Goal: Transaction & Acquisition: Purchase product/service

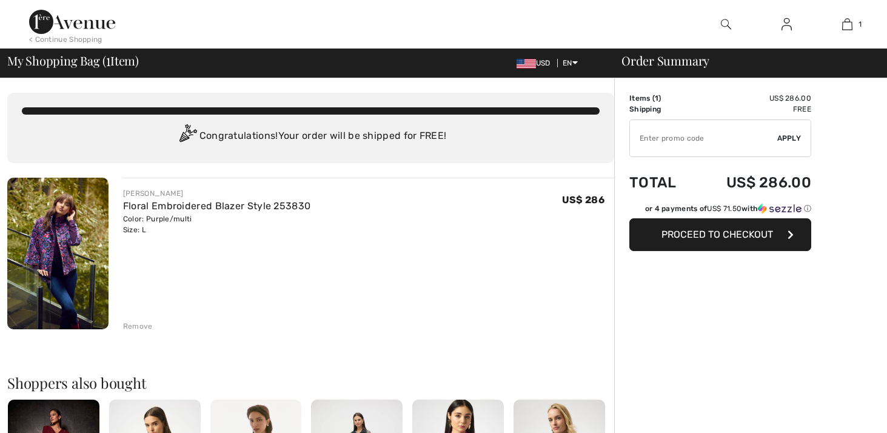
checkbox input "true"
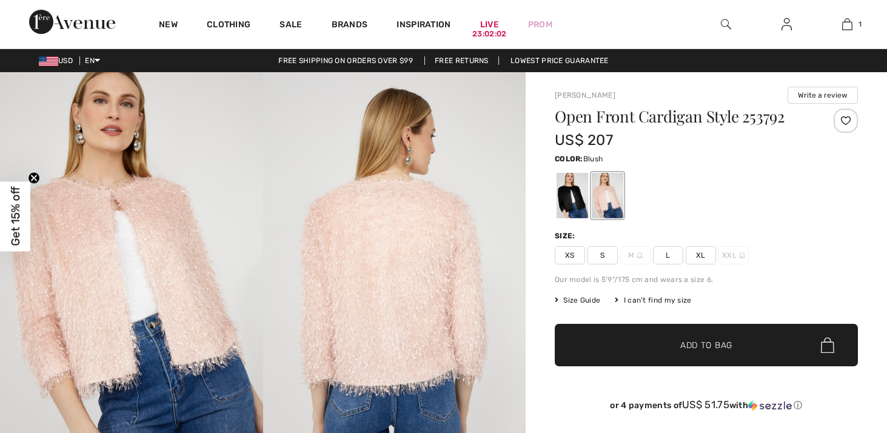
checkbox input "true"
click at [603, 206] on div at bounding box center [608, 195] width 32 height 45
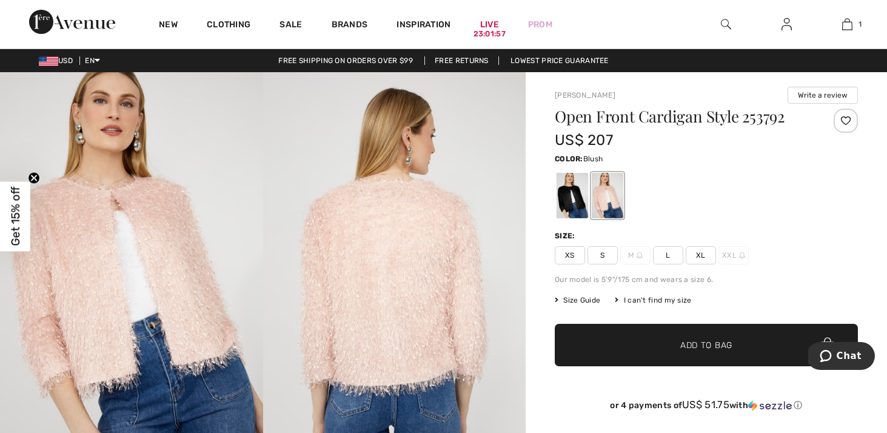
click at [606, 205] on div at bounding box center [608, 195] width 32 height 45
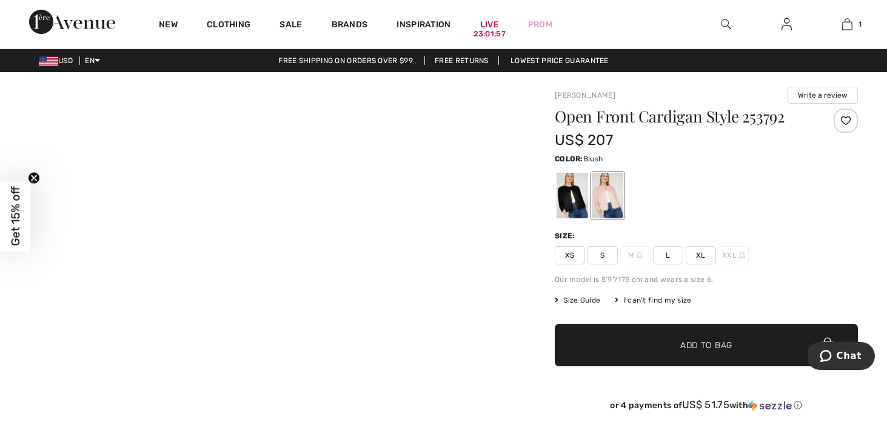
click at [606, 205] on div at bounding box center [608, 195] width 32 height 45
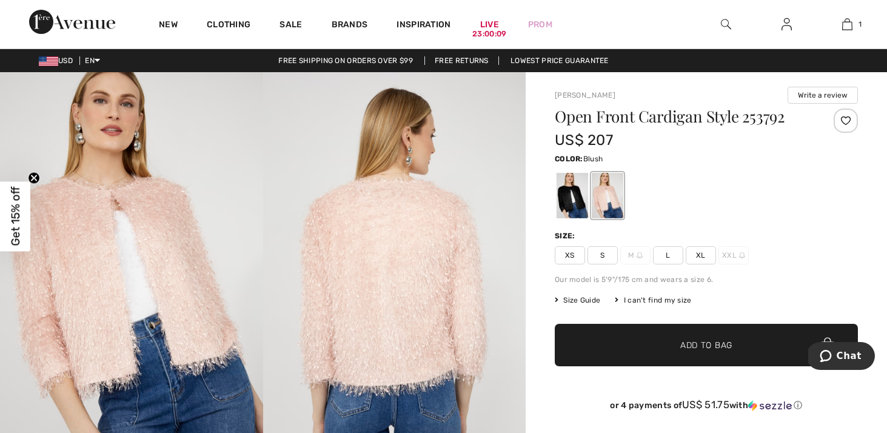
click at [666, 252] on span "L" at bounding box center [668, 255] width 30 height 18
click at [696, 330] on span "✔ Added to Bag Add to Bag" at bounding box center [706, 345] width 303 height 42
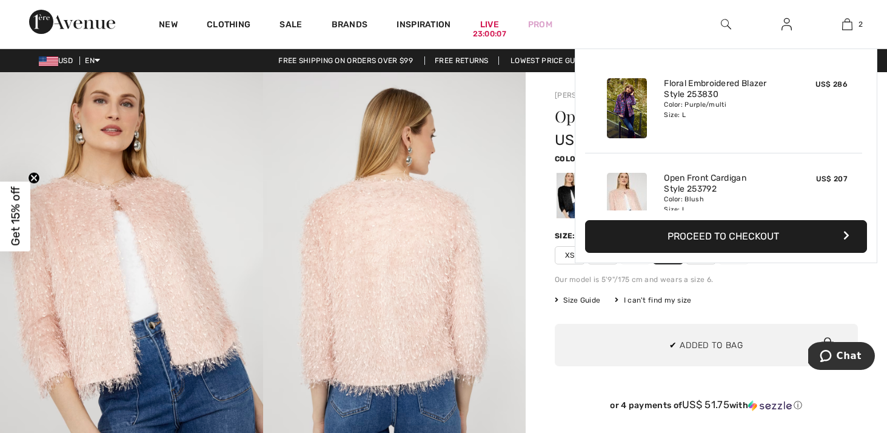
scroll to position [38, 0]
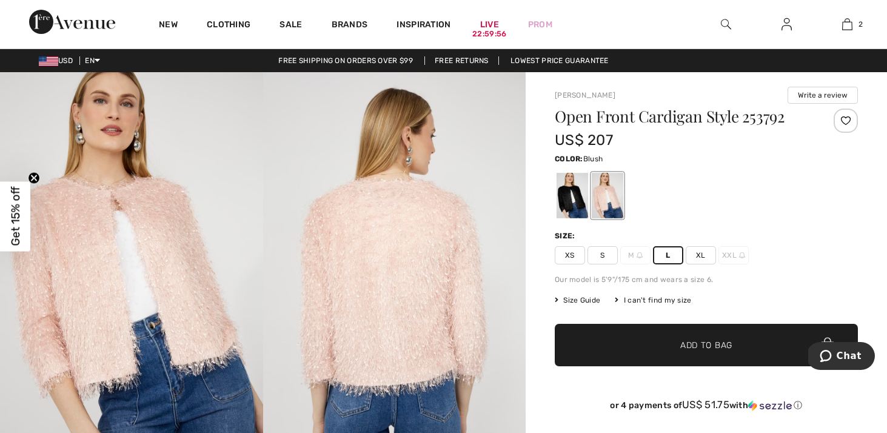
click at [700, 263] on span "XL" at bounding box center [701, 255] width 30 height 18
click at [709, 347] on span "Add to Bag" at bounding box center [706, 345] width 52 height 13
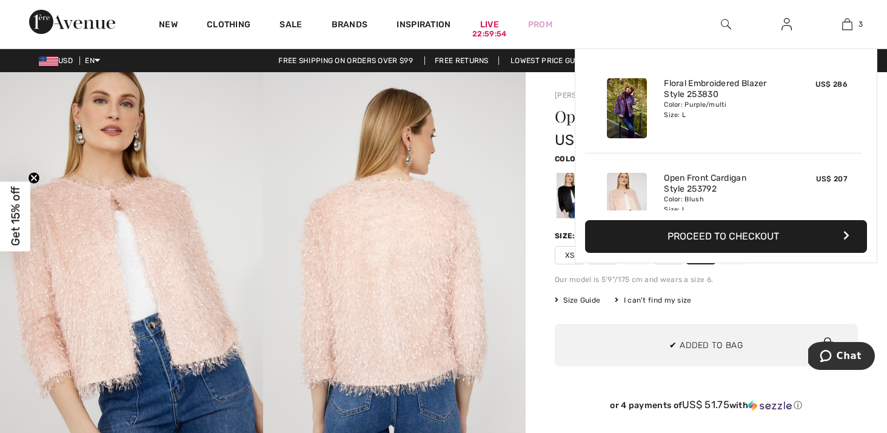
scroll to position [132, 0]
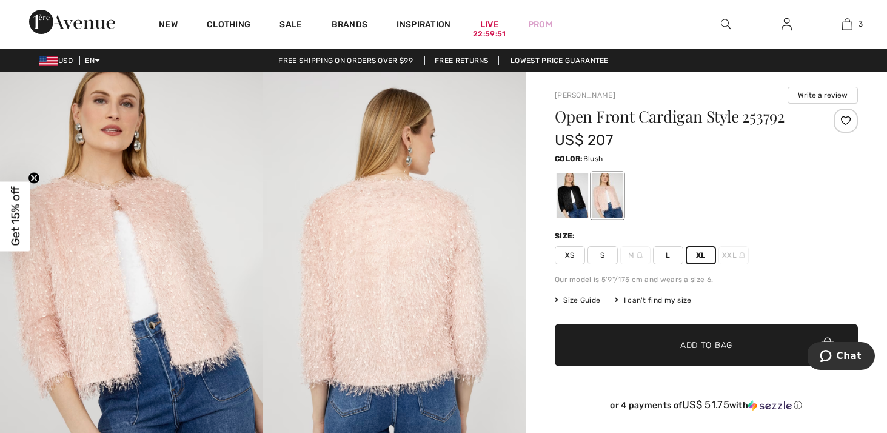
click at [795, 240] on div "Size:" at bounding box center [706, 235] width 303 height 11
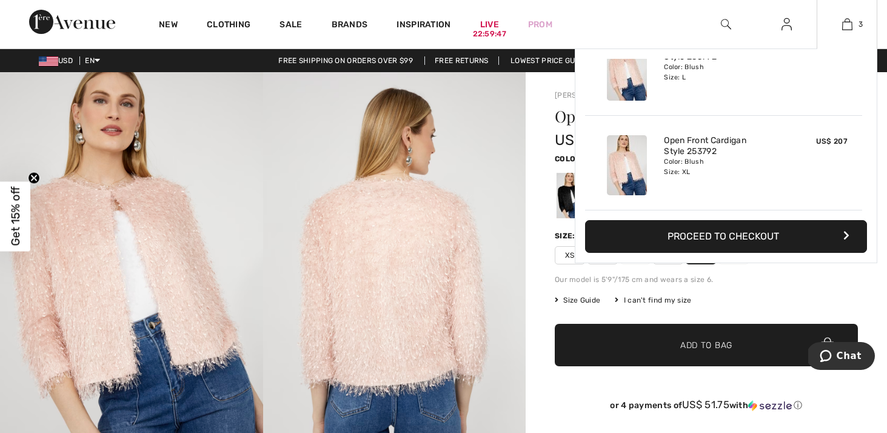
click at [748, 236] on button "Proceed to Checkout" at bounding box center [726, 236] width 282 height 33
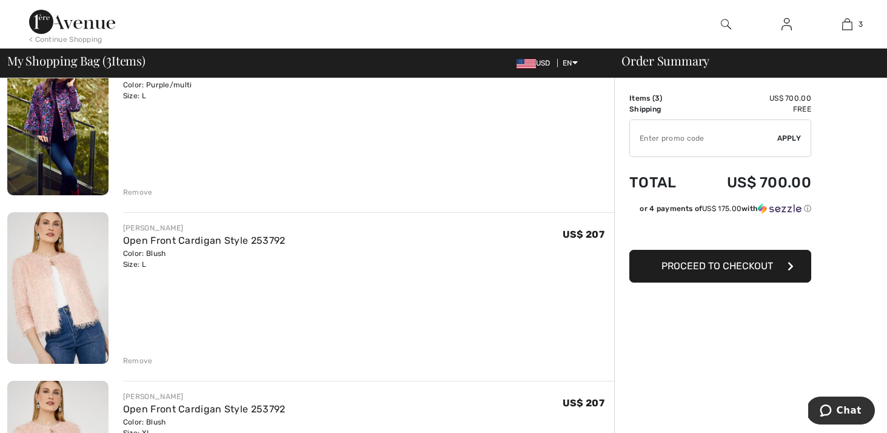
scroll to position [69, 0]
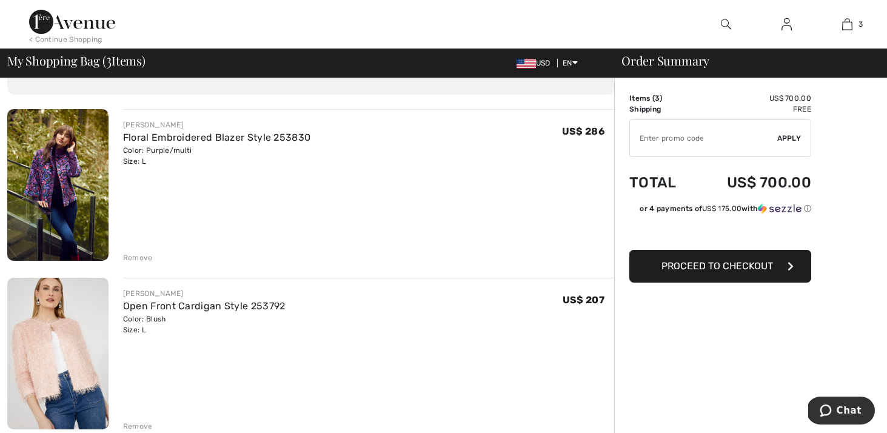
click at [763, 266] on span "Proceed to Checkout" at bounding box center [717, 266] width 112 height 12
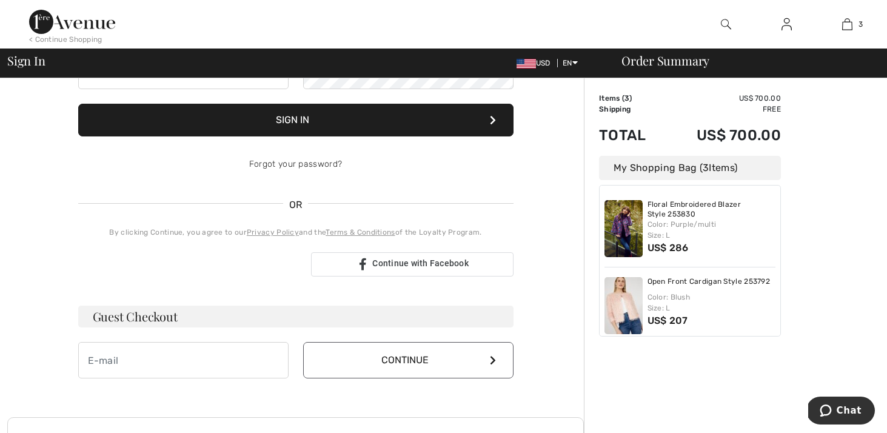
scroll to position [16, 0]
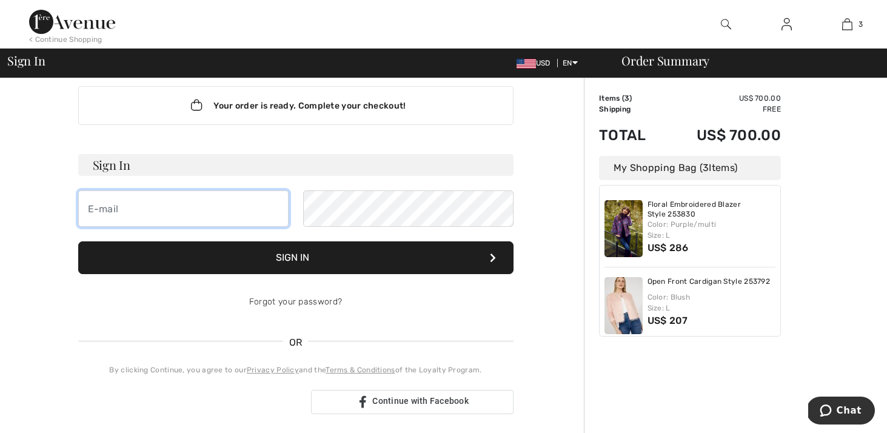
type input "[EMAIL_ADDRESS][DOMAIN_NAME]"
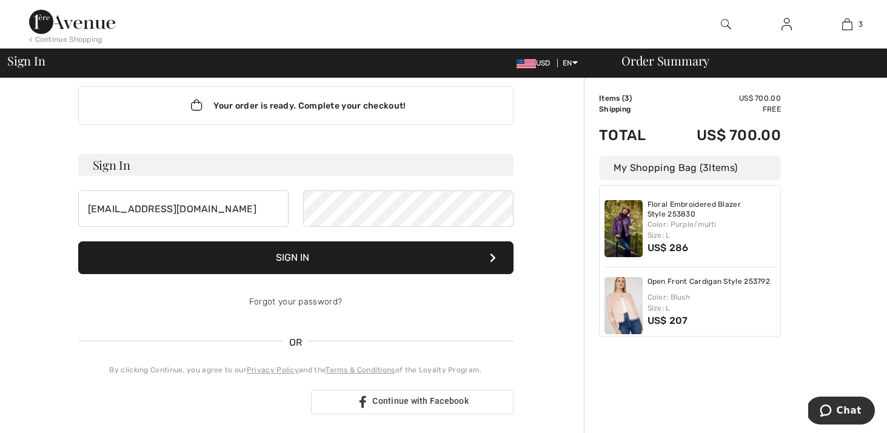
click at [787, 26] on img at bounding box center [786, 24] width 10 height 15
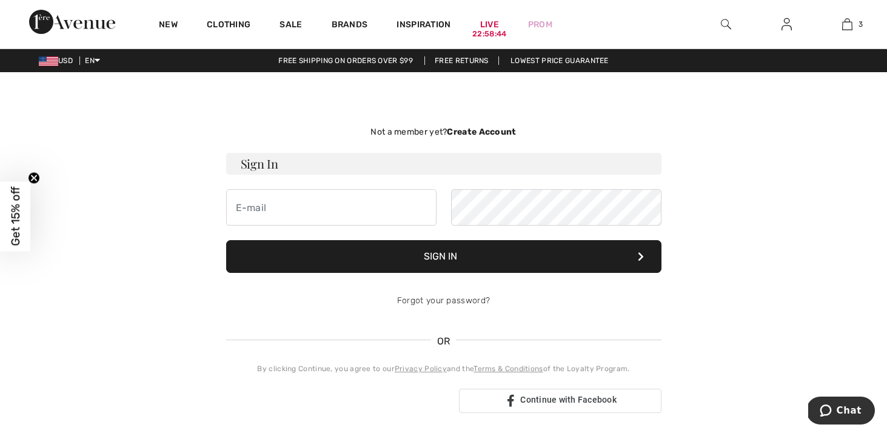
click at [484, 132] on strong "Create Account" at bounding box center [481, 132] width 69 height 10
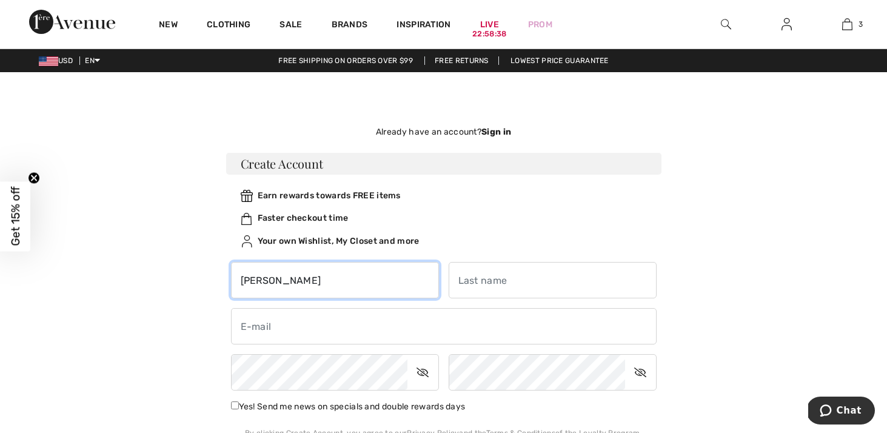
type input "[PERSON_NAME]"
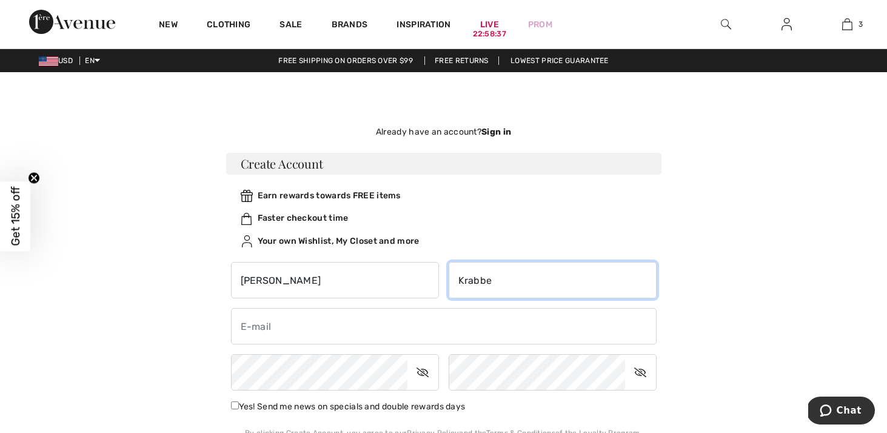
type input "Krabbe"
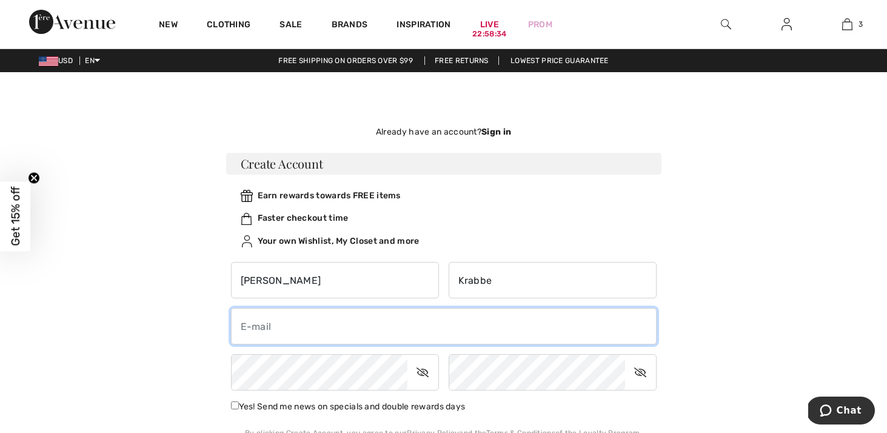
type input "[EMAIL_ADDRESS][DOMAIN_NAME]"
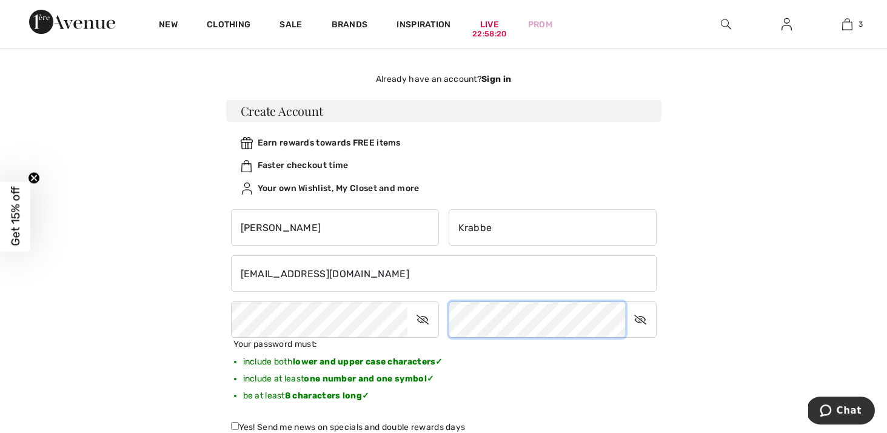
scroll to position [141, 0]
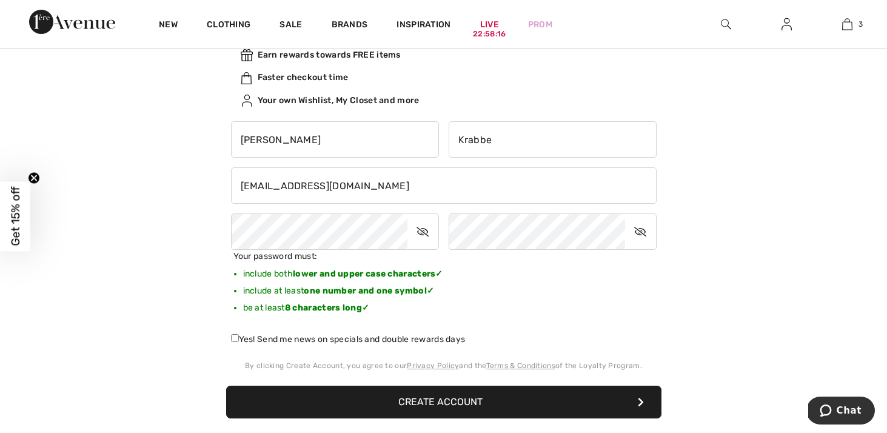
click at [238, 339] on label "Yes! Send me news on specials and double rewards days" at bounding box center [348, 339] width 235 height 13
click at [238, 339] on input "Yes! Send me news on specials and double rewards days" at bounding box center [235, 338] width 8 height 8
checkbox input "true"
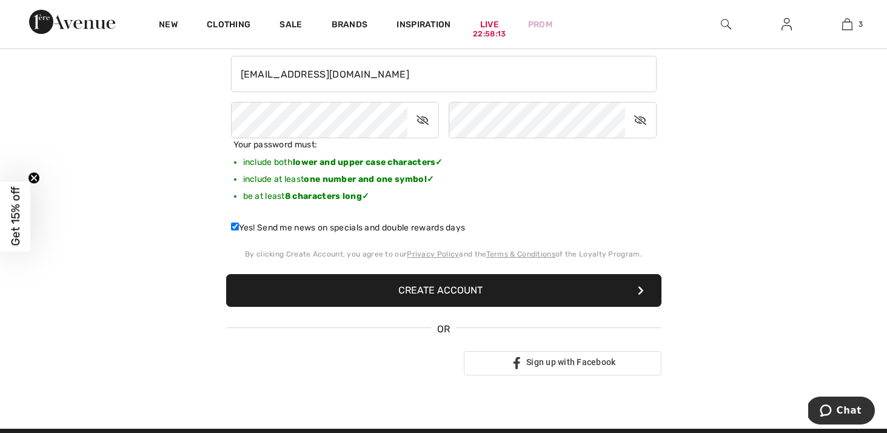
click at [603, 293] on button "Create Account" at bounding box center [443, 290] width 435 height 33
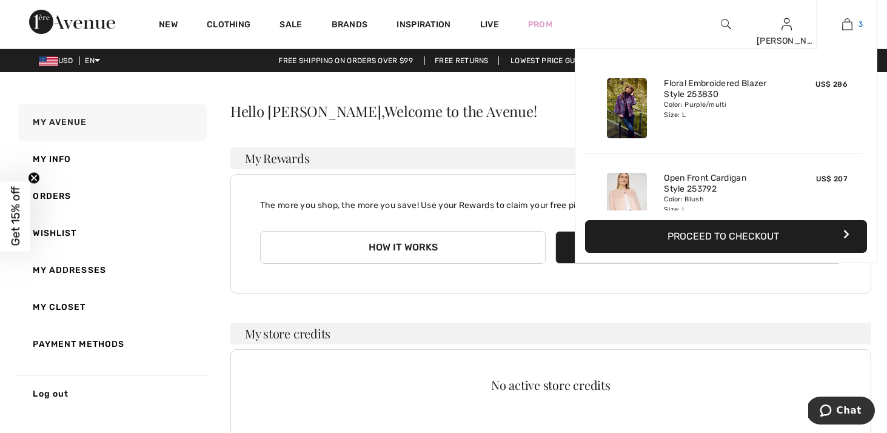
click at [850, 25] on img at bounding box center [847, 24] width 10 height 15
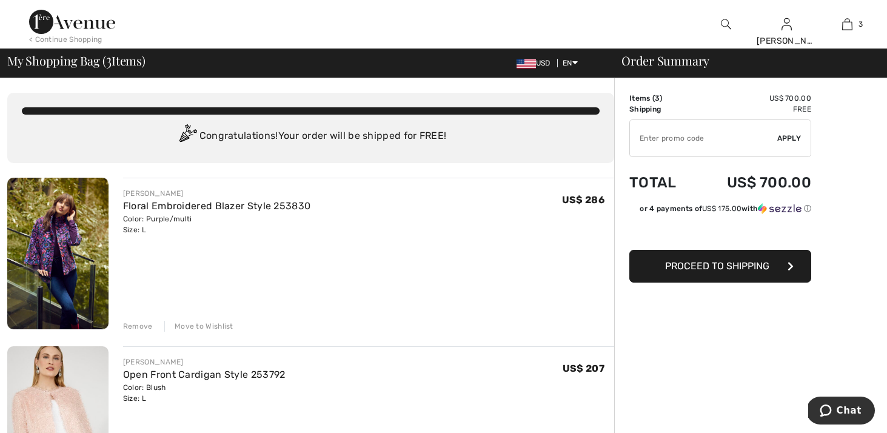
click at [780, 265] on button "Proceed to Shipping" at bounding box center [720, 266] width 182 height 33
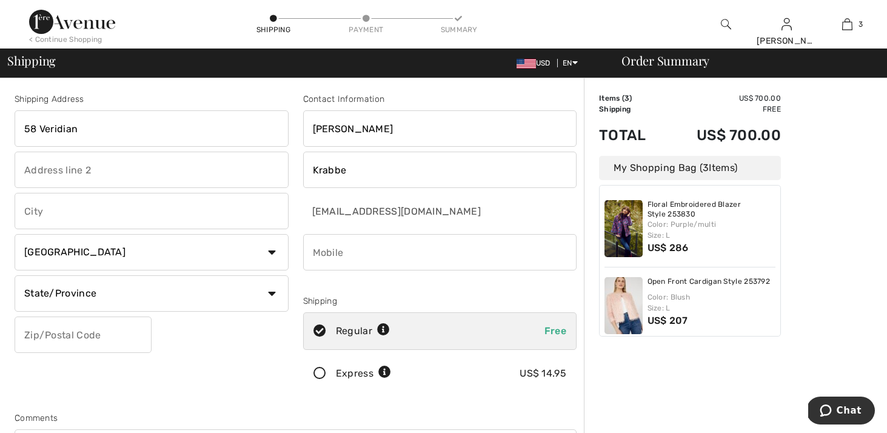
type input "58 Veridian"
type input "[GEOGRAPHIC_DATA]"
select select "US"
select select "MA"
type input "02360"
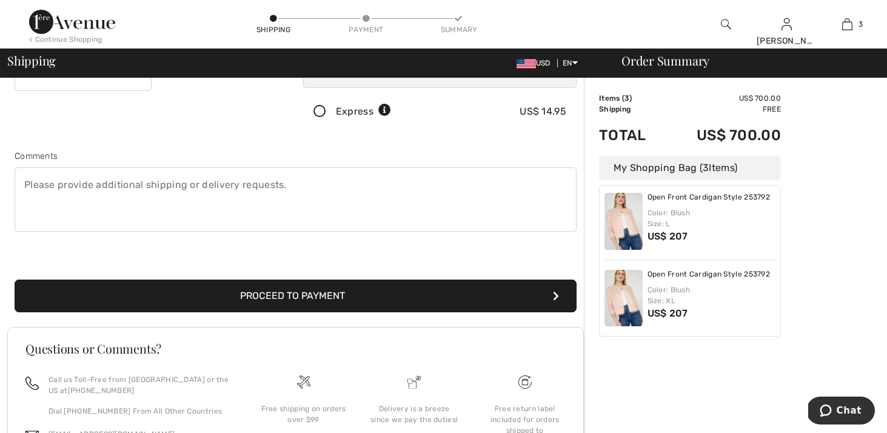
scroll to position [266, 0]
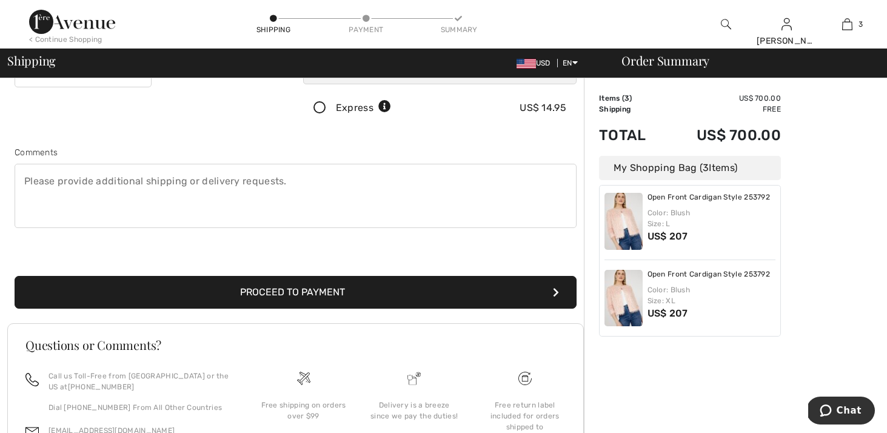
type input "6176788886"
click at [339, 296] on button "Proceed to Payment" at bounding box center [296, 292] width 562 height 33
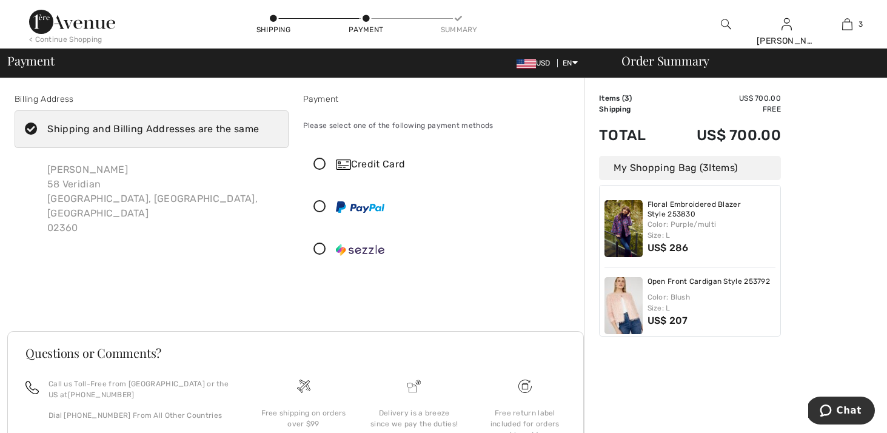
click at [378, 159] on div "Credit Card" at bounding box center [452, 164] width 232 height 15
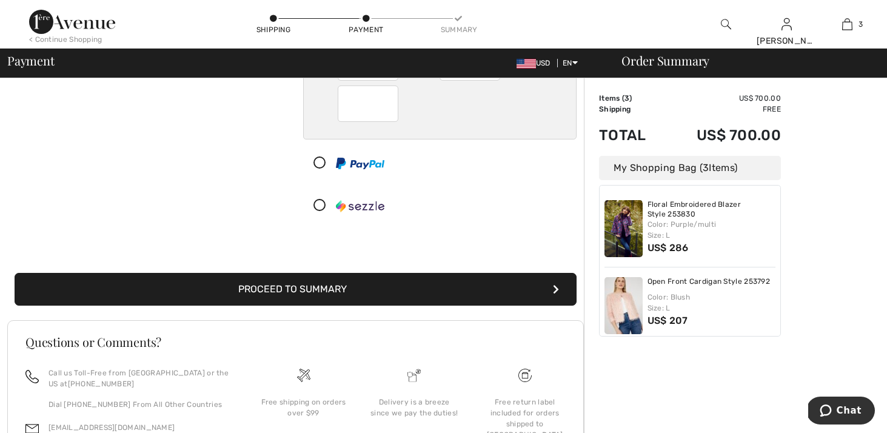
scroll to position [268, 0]
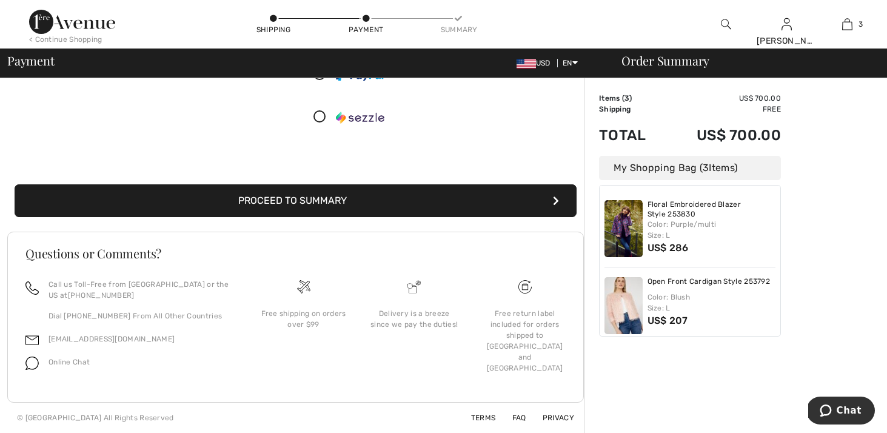
click at [364, 204] on button "Proceed to Summary" at bounding box center [296, 200] width 562 height 33
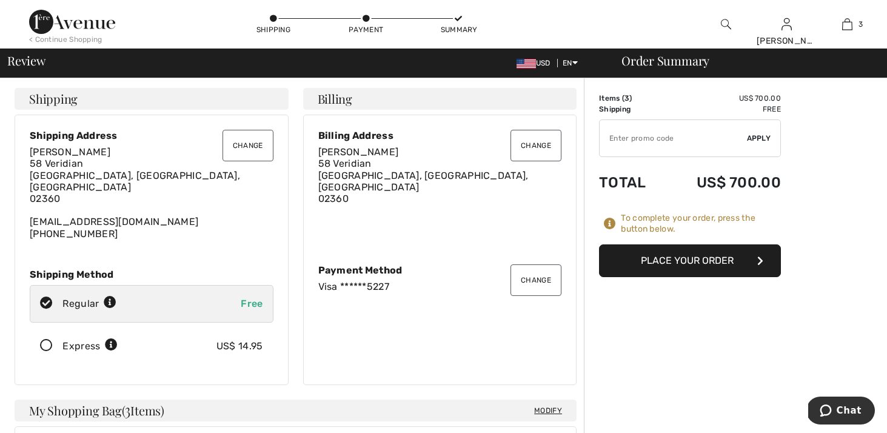
click at [697, 257] on button "Place Your Order" at bounding box center [690, 260] width 182 height 33
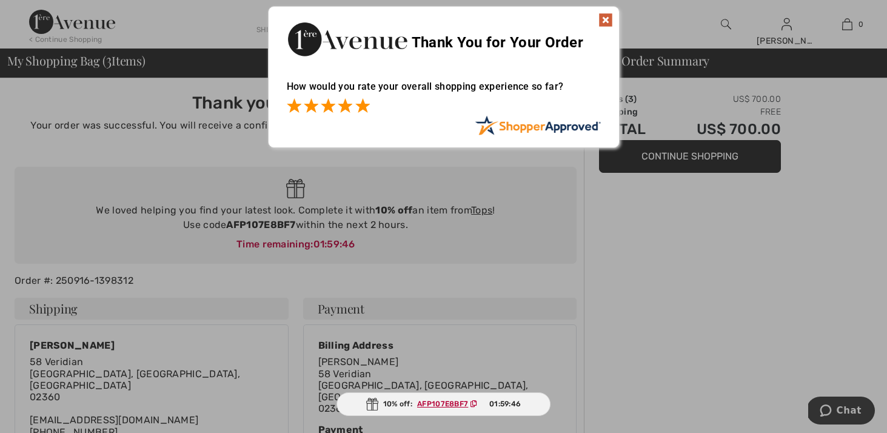
click at [358, 105] on span at bounding box center [362, 105] width 15 height 15
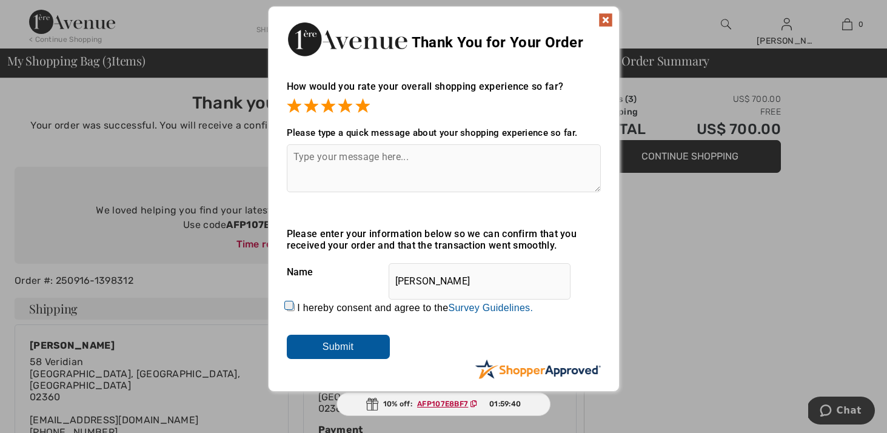
click at [604, 19] on img at bounding box center [605, 20] width 15 height 15
